Goal: Transaction & Acquisition: Purchase product/service

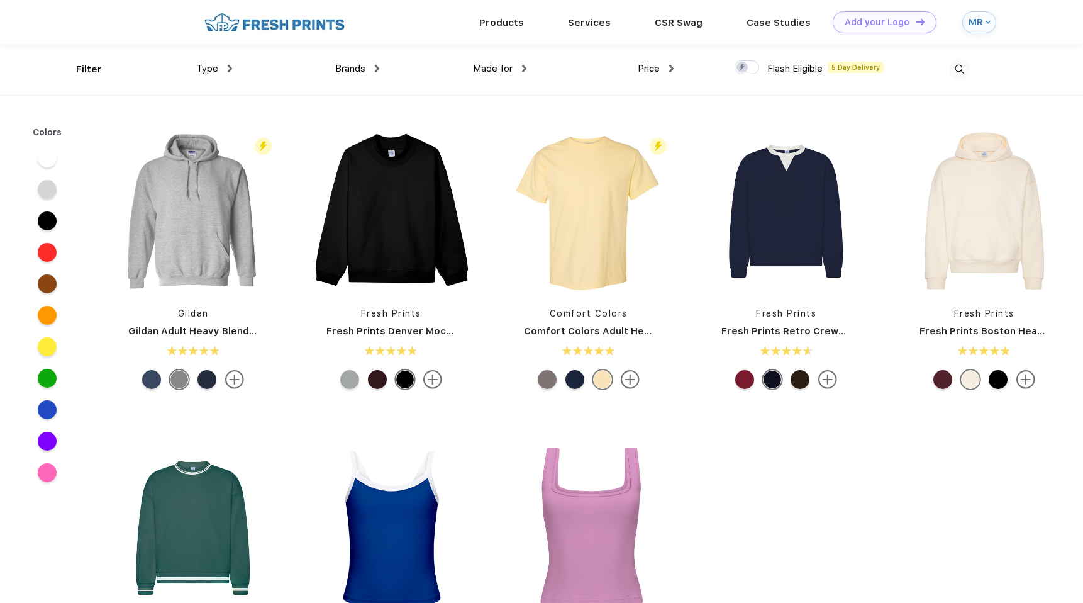
scroll to position [1, 0]
click at [205, 190] on img at bounding box center [192, 210] width 167 height 168
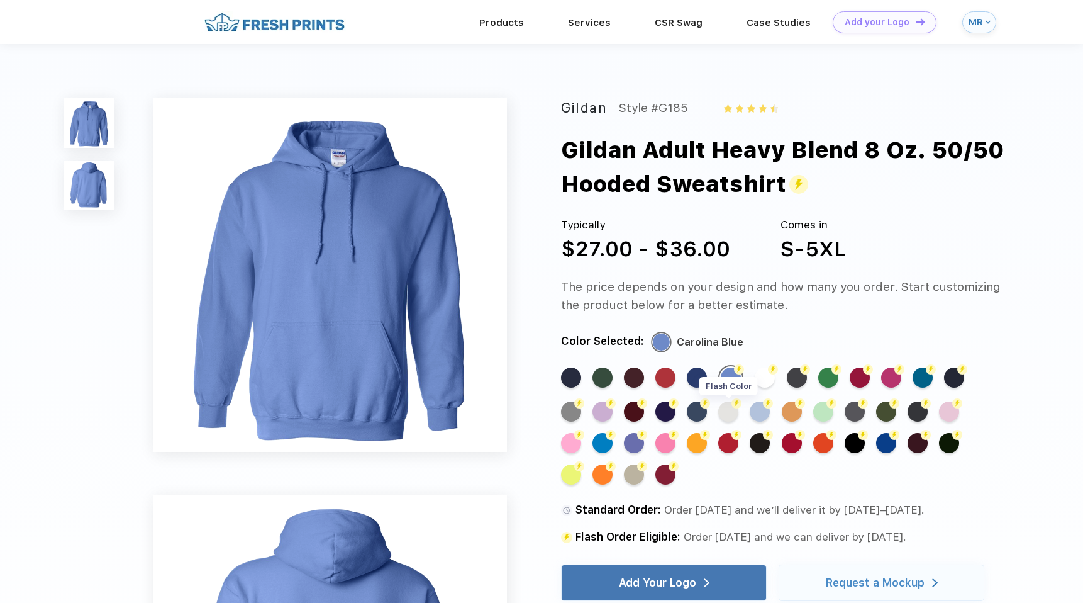
click at [727, 412] on div "Flash Color" at bounding box center [729, 411] width 20 height 20
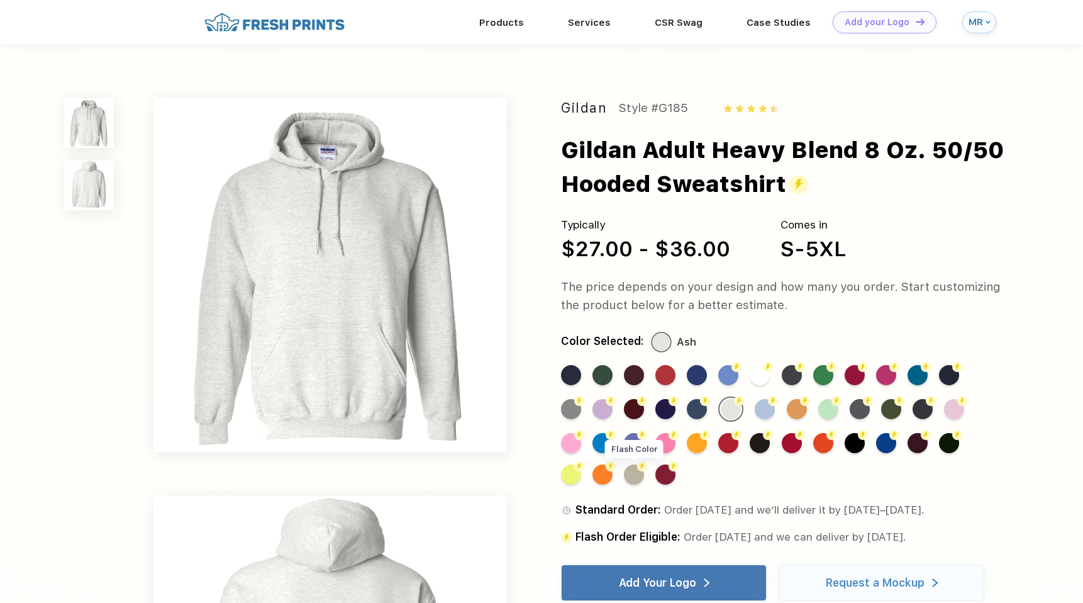
click at [636, 469] on div "Flash Color" at bounding box center [634, 474] width 20 height 20
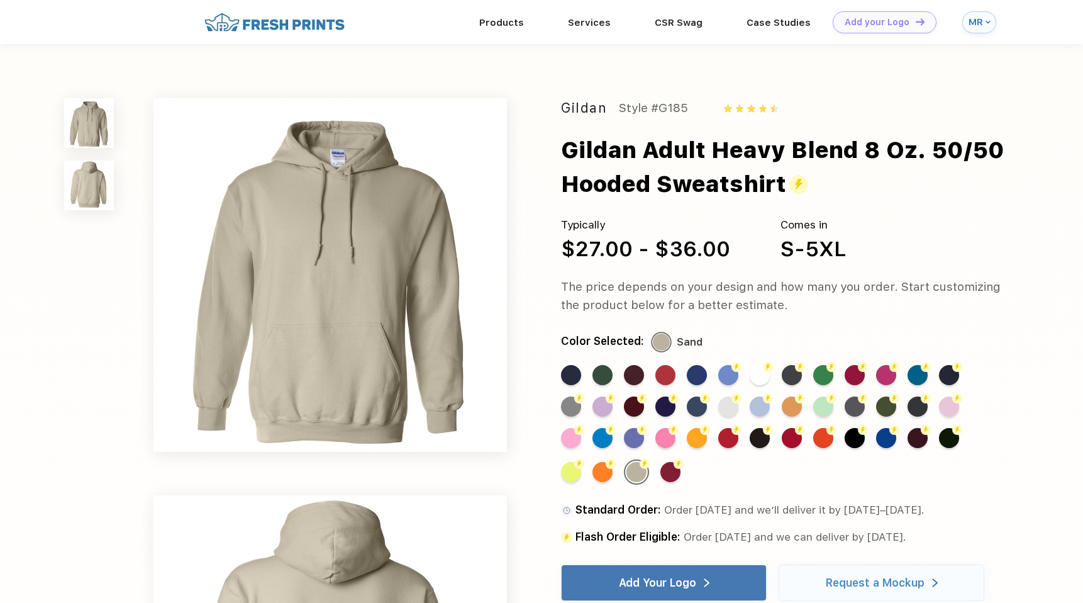
click at [808, 181] on img at bounding box center [799, 184] width 19 height 19
click at [732, 410] on div "Flash Color" at bounding box center [729, 406] width 20 height 20
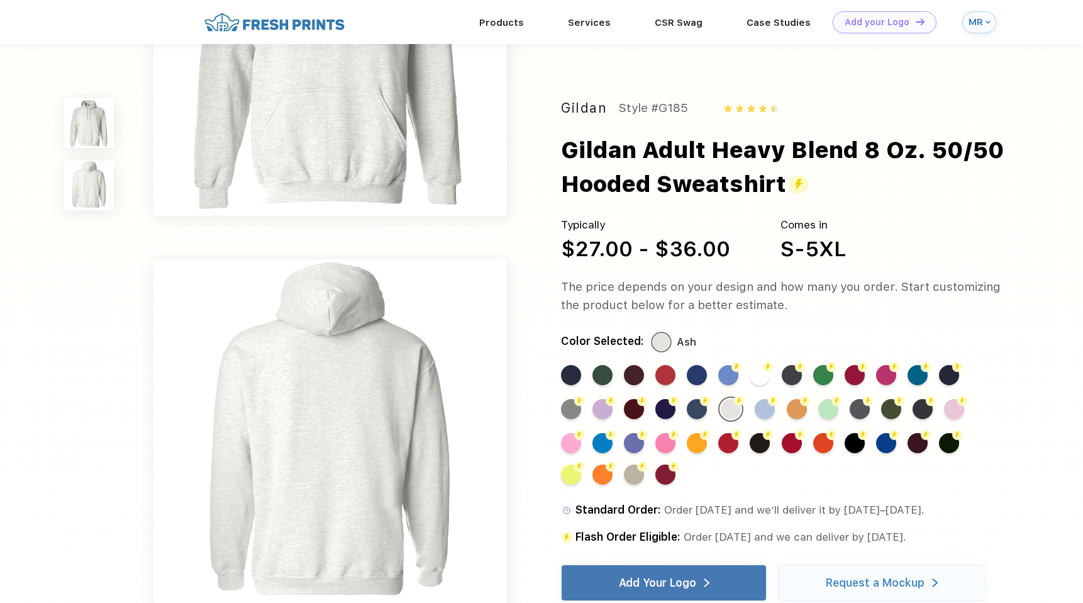
scroll to position [195, 0]
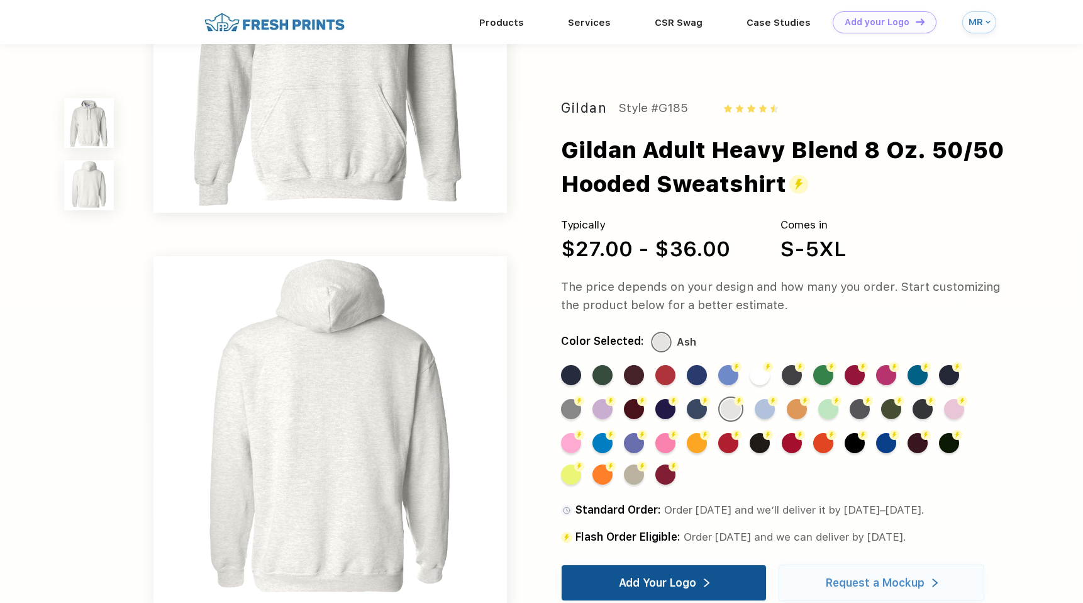
click at [663, 573] on div "Add Your Logo" at bounding box center [664, 582] width 91 height 35
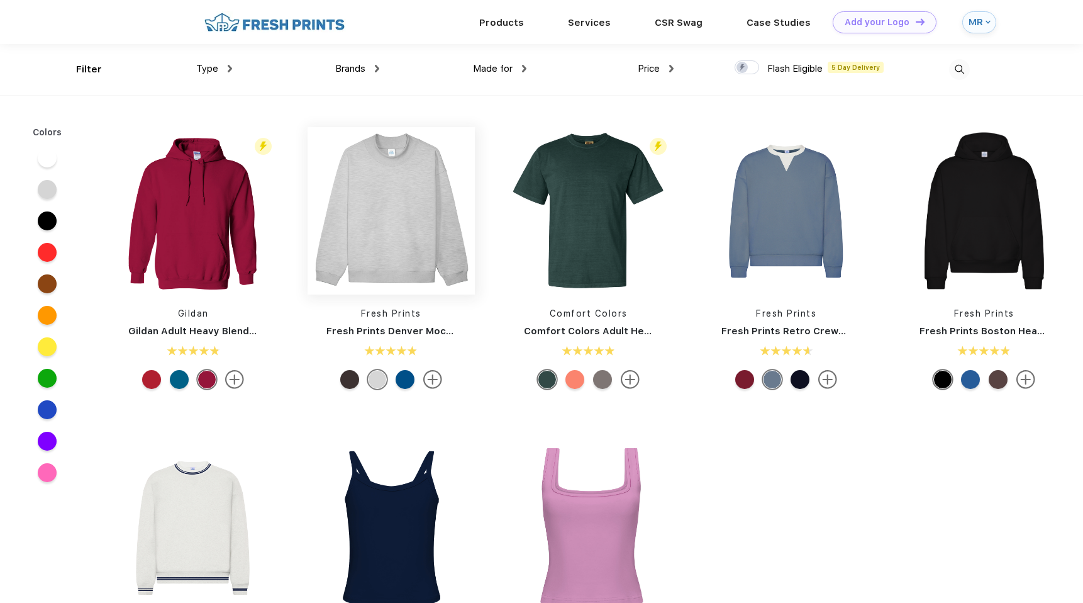
scroll to position [1, 0]
click at [966, 228] on img at bounding box center [984, 209] width 167 height 167
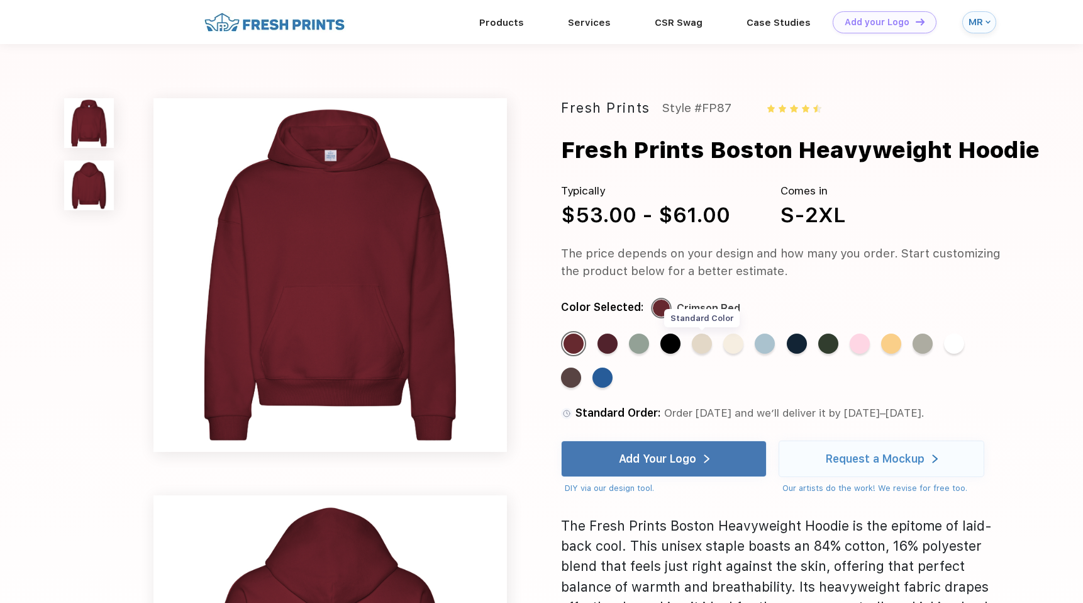
click at [712, 344] on div "Standard Color" at bounding box center [702, 343] width 20 height 20
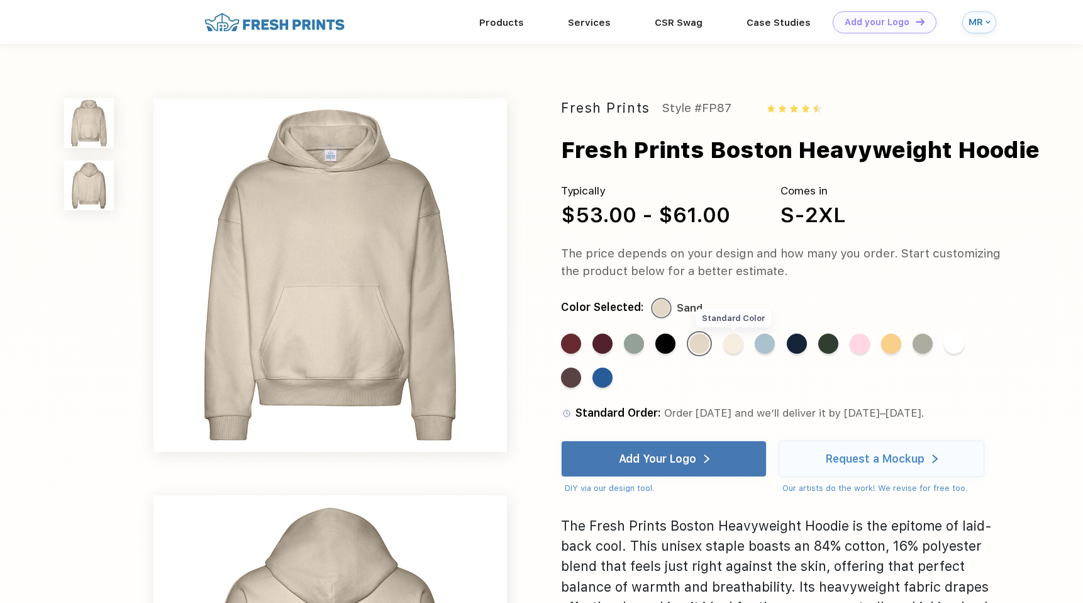
click at [739, 345] on div "Standard Color" at bounding box center [734, 343] width 20 height 20
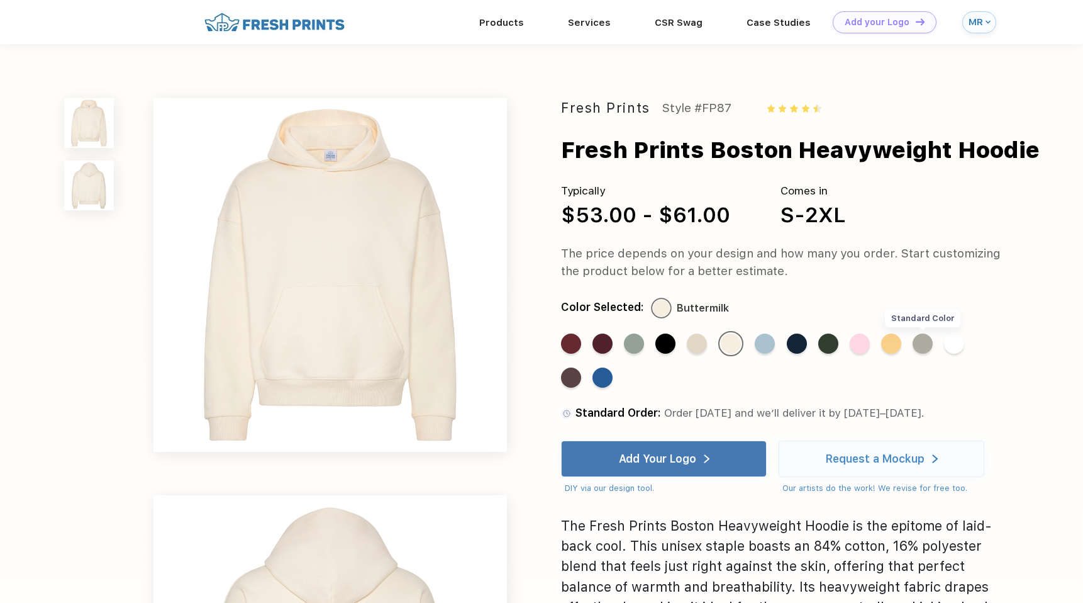
click at [920, 342] on div "Standard Color" at bounding box center [923, 343] width 20 height 20
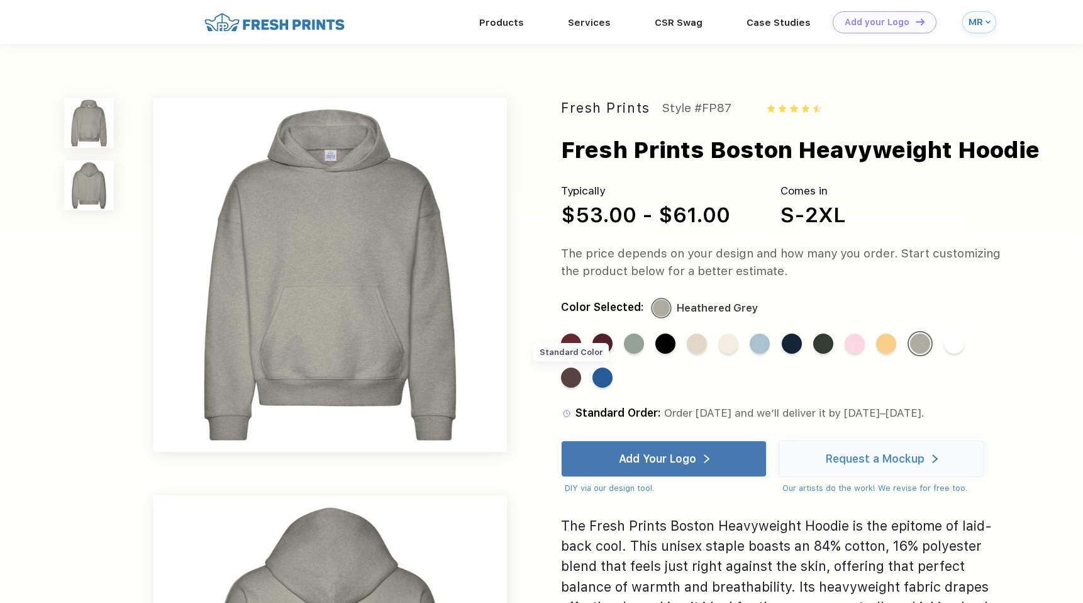
click at [578, 382] on div "Standard Color" at bounding box center [571, 377] width 20 height 20
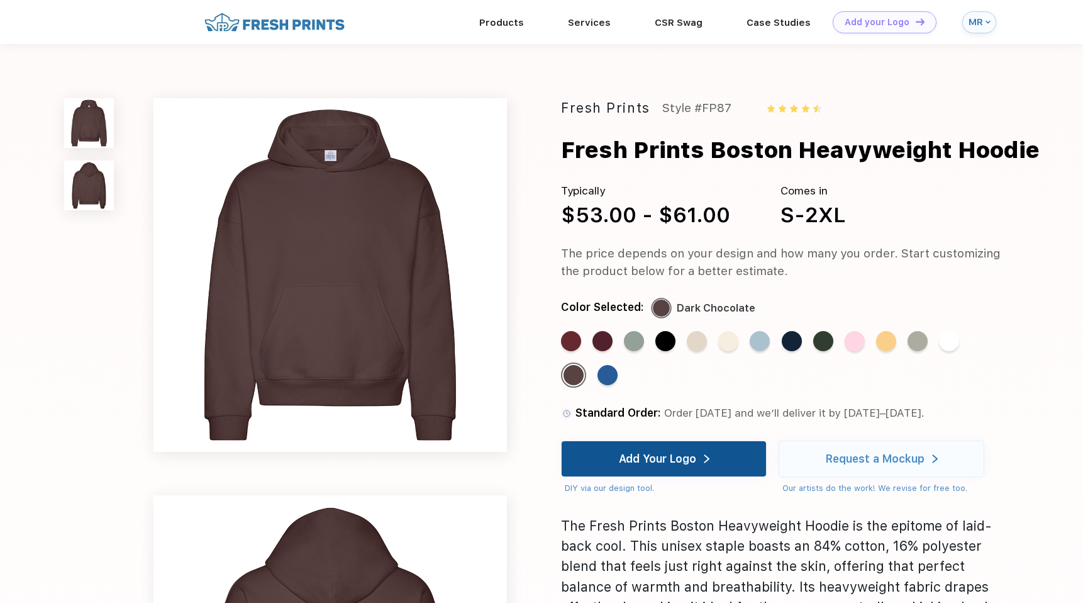
click at [613, 462] on div "Add Your Logo" at bounding box center [664, 458] width 206 height 36
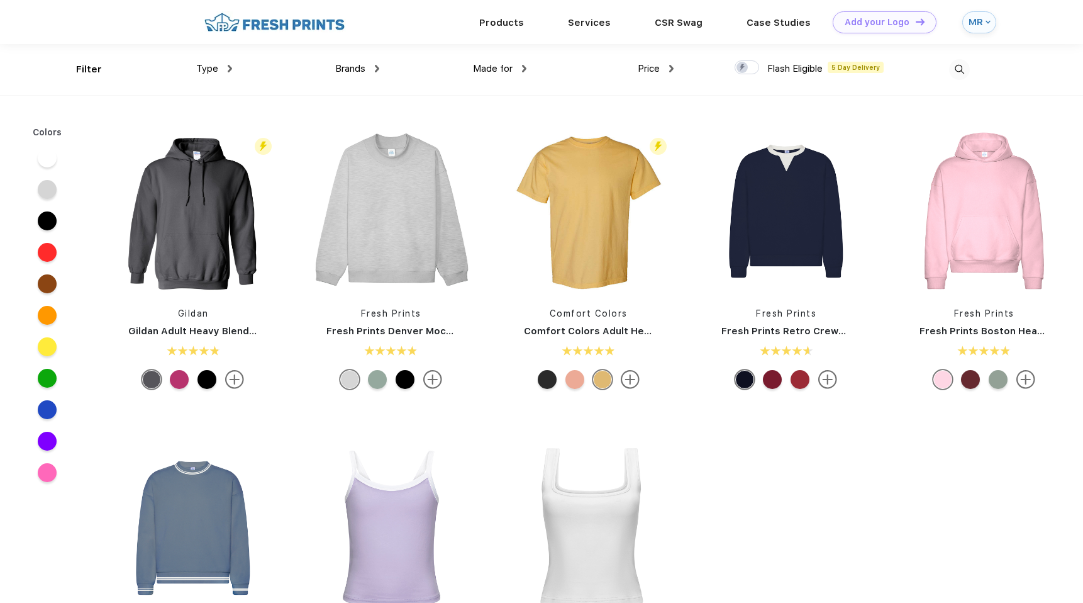
scroll to position [1, 0]
click at [929, 258] on img at bounding box center [984, 209] width 167 height 167
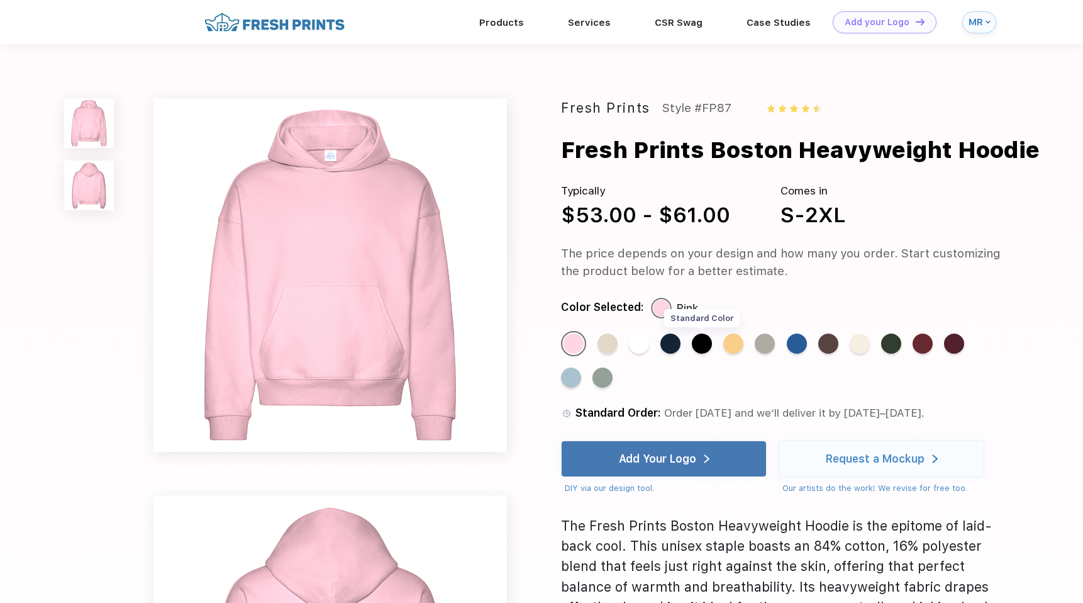
click at [704, 350] on div "Standard Color" at bounding box center [702, 343] width 20 height 20
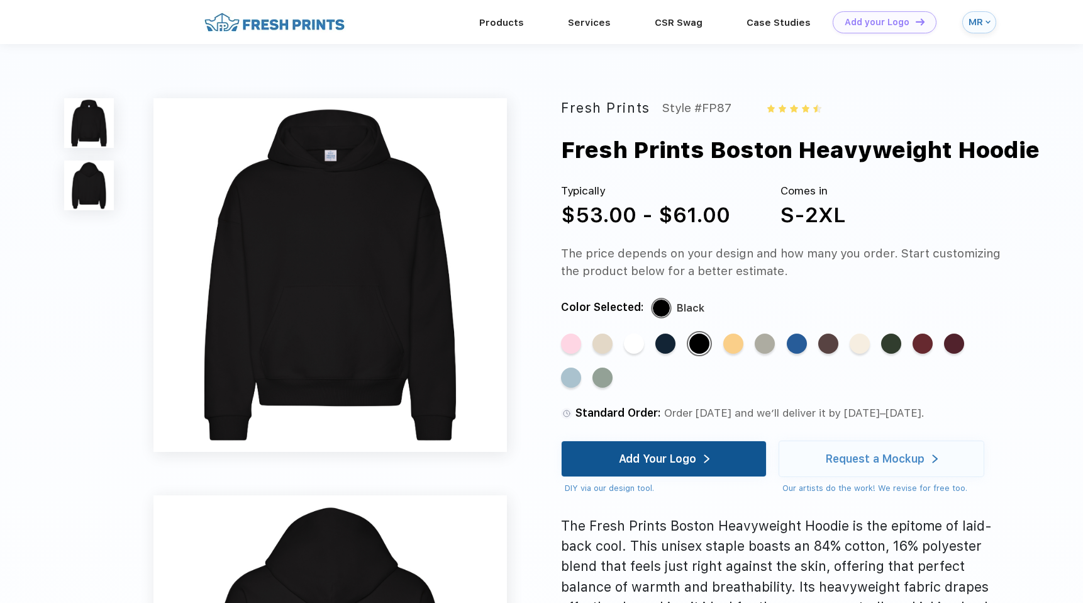
click at [663, 468] on div "Add Your Logo" at bounding box center [664, 458] width 91 height 35
